Goal: Task Accomplishment & Management: Manage account settings

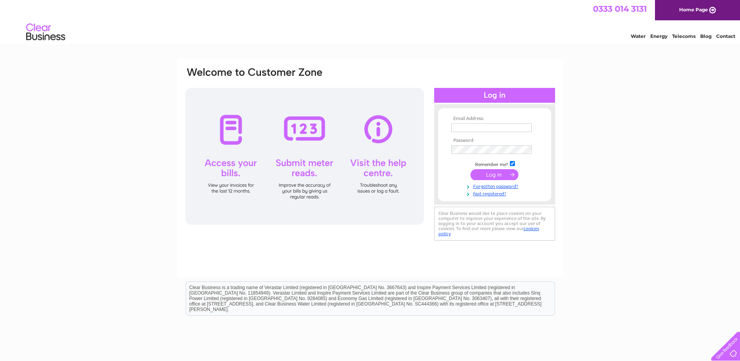
type input "[EMAIL_ADDRESS][DOMAIN_NAME]"
click at [496, 171] on input "submit" at bounding box center [495, 174] width 48 height 11
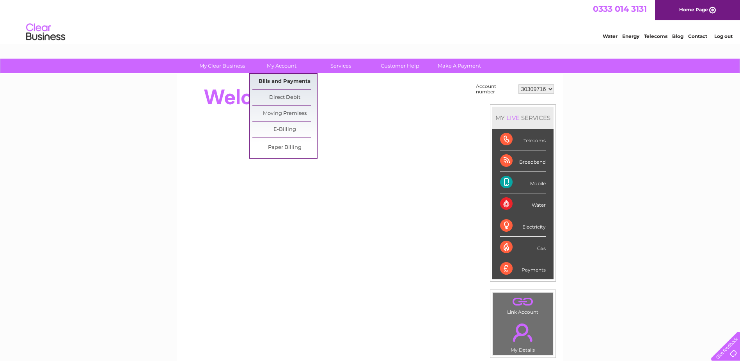
click at [279, 82] on link "Bills and Payments" at bounding box center [284, 82] width 64 height 16
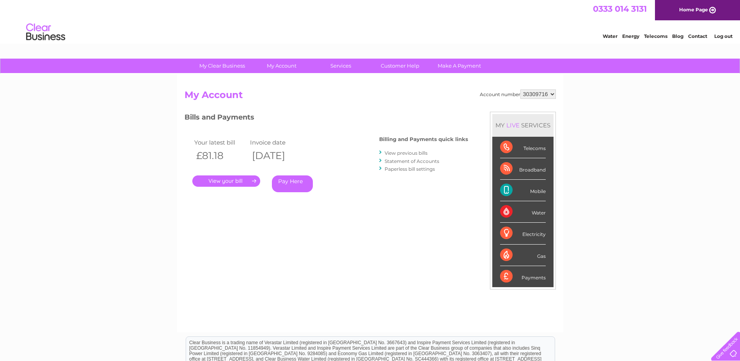
click at [220, 182] on link "." at bounding box center [226, 180] width 68 height 11
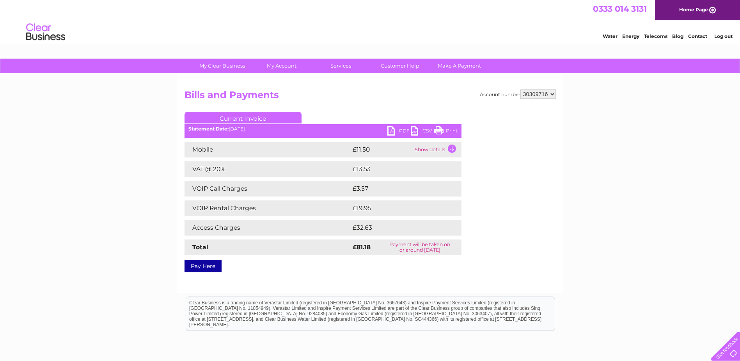
click at [391, 130] on link "PDF" at bounding box center [398, 131] width 23 height 11
